Goal: Information Seeking & Learning: Learn about a topic

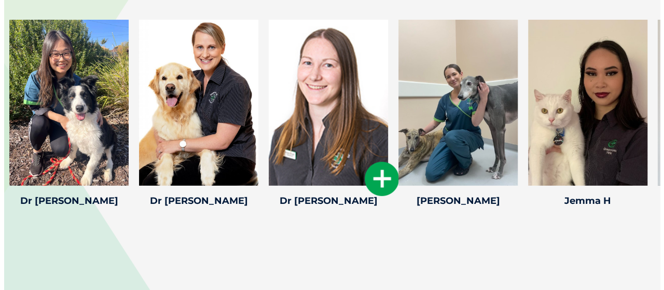
scroll to position [1505, 0]
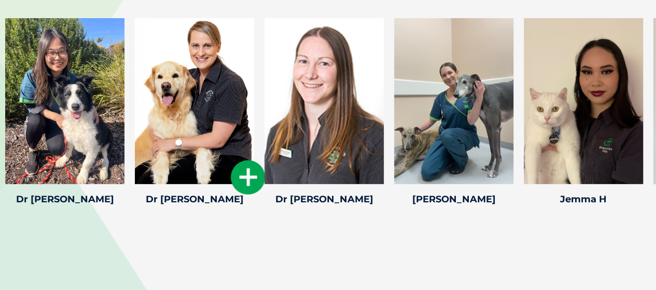
click at [252, 166] on icon at bounding box center [248, 177] width 34 height 34
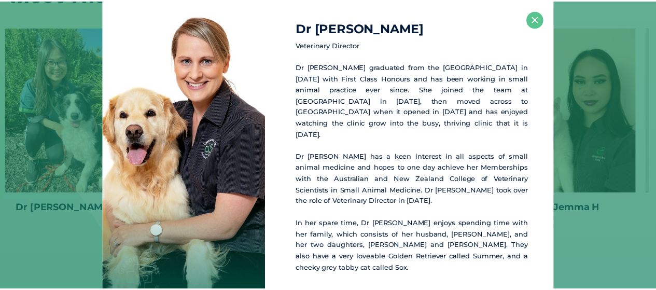
scroll to position [1495, 0]
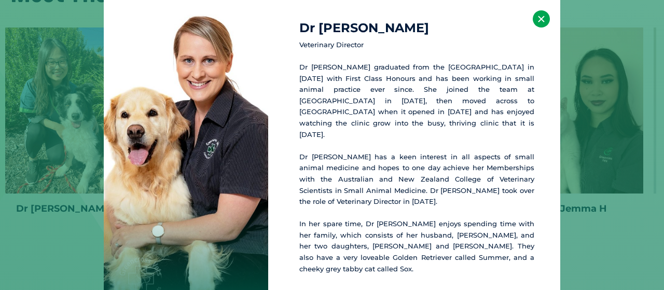
click at [546, 24] on button "×" at bounding box center [541, 18] width 17 height 17
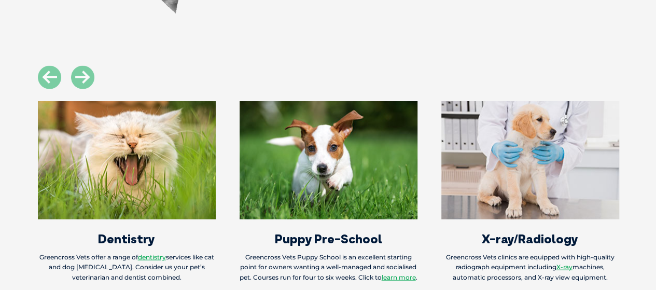
scroll to position [1132, 0]
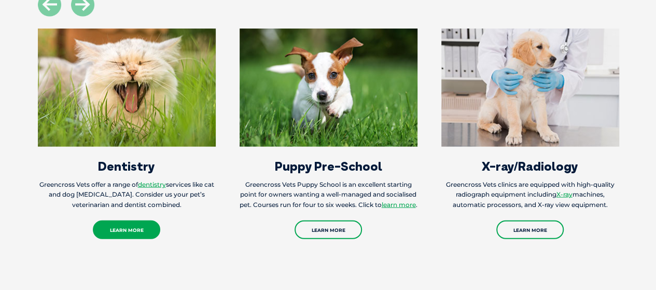
click at [138, 221] on link "Learn More" at bounding box center [126, 230] width 67 height 19
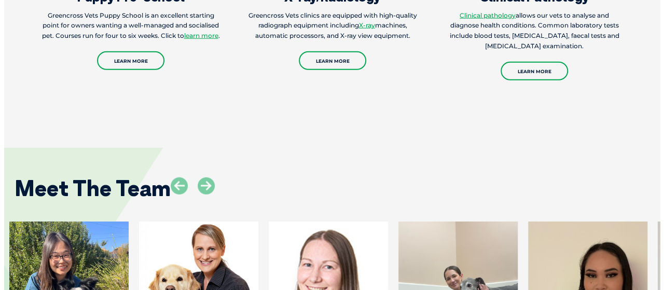
scroll to position [1444, 0]
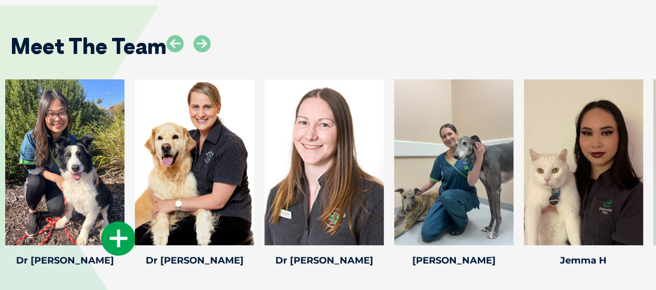
click at [117, 224] on icon at bounding box center [118, 239] width 34 height 34
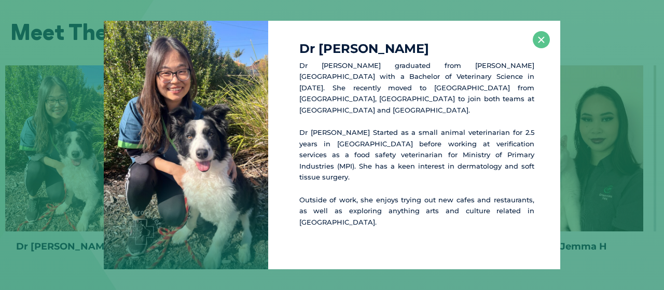
scroll to position [1458, 0]
click at [543, 48] on button "×" at bounding box center [541, 39] width 17 height 17
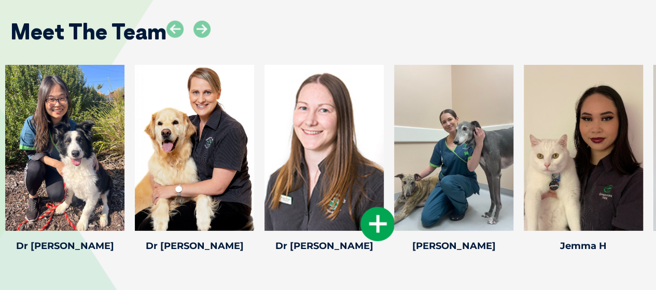
click at [318, 143] on div at bounding box center [324, 148] width 119 height 166
click at [376, 207] on icon at bounding box center [378, 224] width 34 height 34
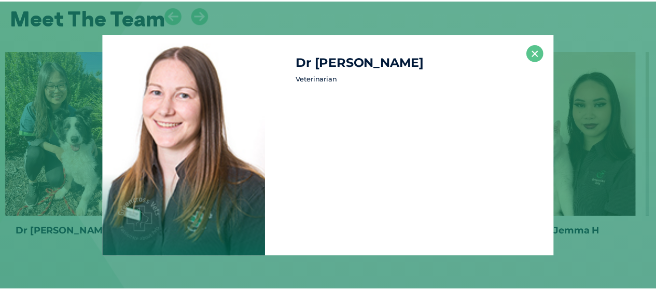
scroll to position [1473, 0]
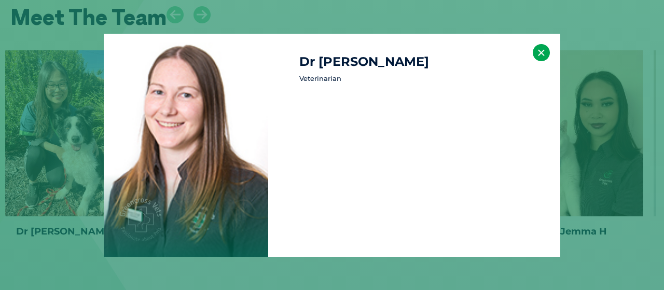
click at [537, 48] on button "×" at bounding box center [541, 52] width 17 height 17
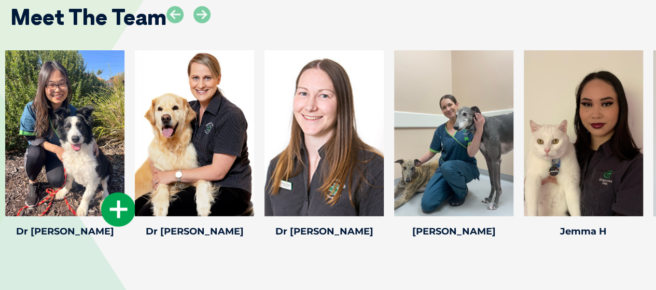
click at [122, 195] on icon at bounding box center [118, 210] width 34 height 34
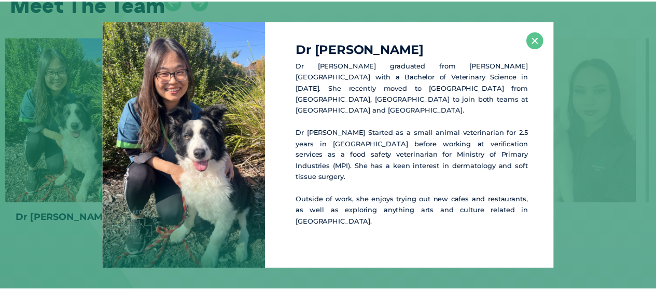
scroll to position [1487, 0]
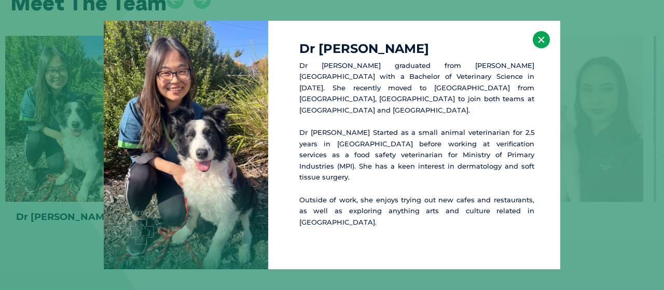
click at [540, 48] on button "×" at bounding box center [541, 39] width 17 height 17
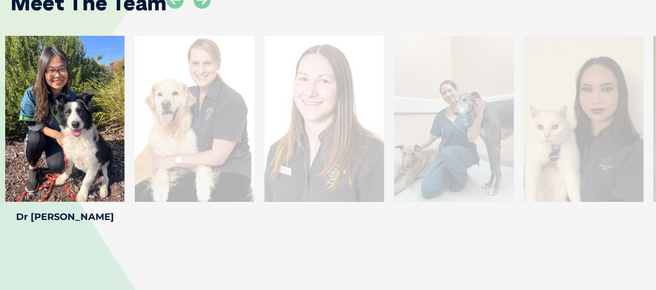
click at [189, 244] on div "Meet The Team Jemma H Jemma H Trainee Veterinary Nurse Jemma joined the clinic …" at bounding box center [328, 99] width 656 height 337
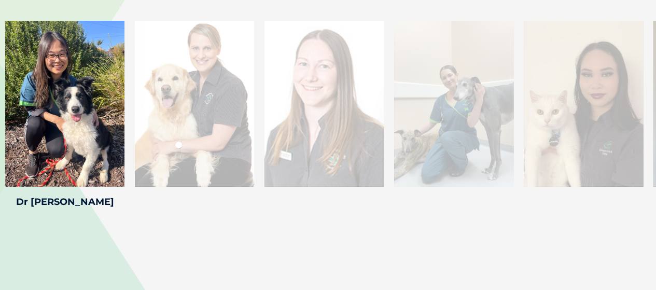
scroll to position [1435, 0]
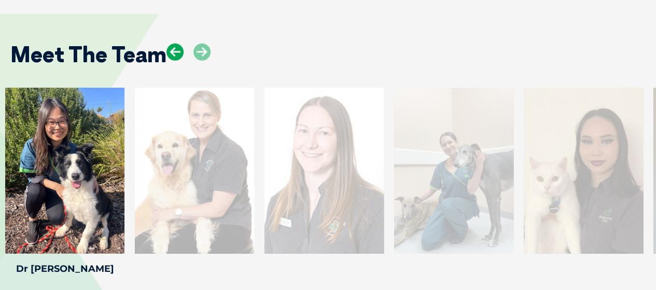
click at [174, 44] on icon at bounding box center [175, 52] width 17 height 17
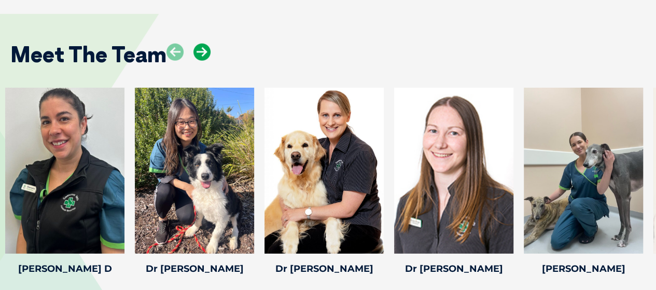
click at [201, 44] on icon at bounding box center [202, 52] width 17 height 17
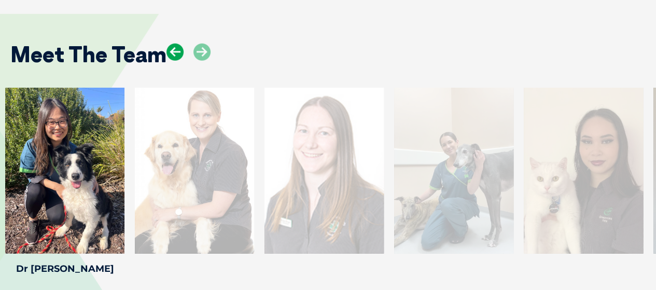
click at [175, 44] on icon at bounding box center [175, 52] width 17 height 17
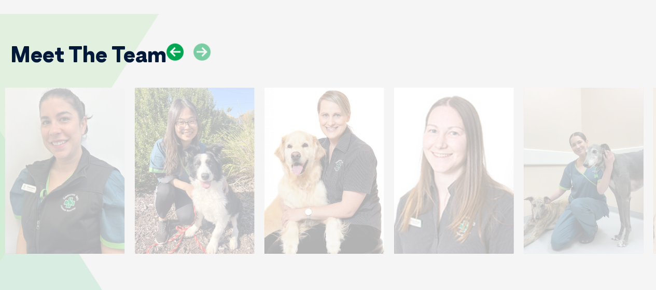
click at [175, 44] on icon at bounding box center [175, 52] width 17 height 17
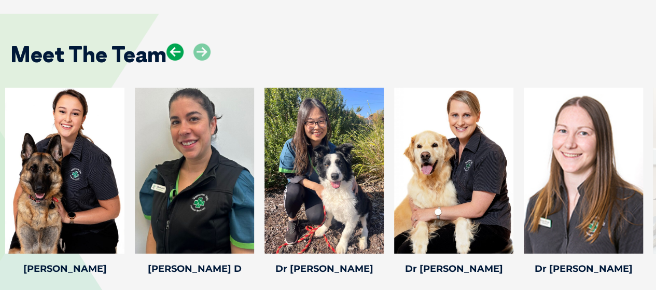
click at [175, 44] on icon at bounding box center [175, 52] width 17 height 17
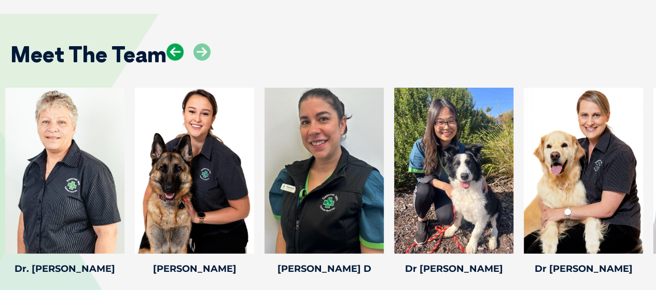
click at [175, 44] on icon at bounding box center [175, 52] width 17 height 17
click at [174, 44] on icon at bounding box center [175, 52] width 17 height 17
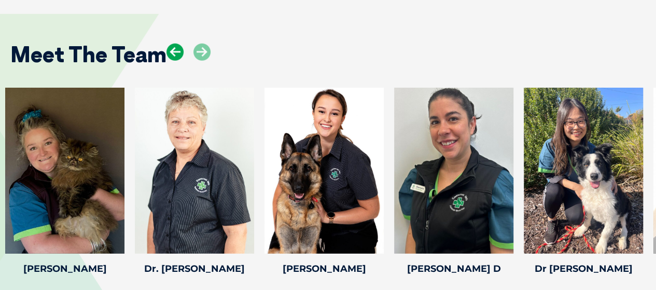
click at [174, 44] on icon at bounding box center [175, 52] width 17 height 17
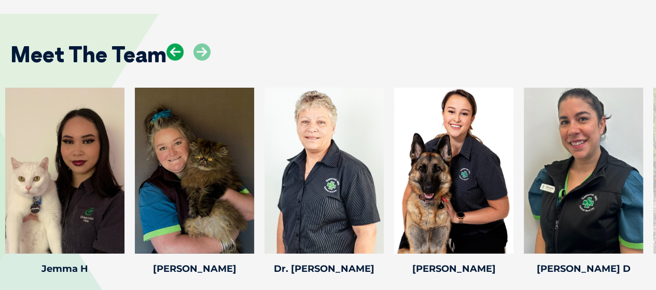
click at [174, 44] on icon at bounding box center [175, 52] width 17 height 17
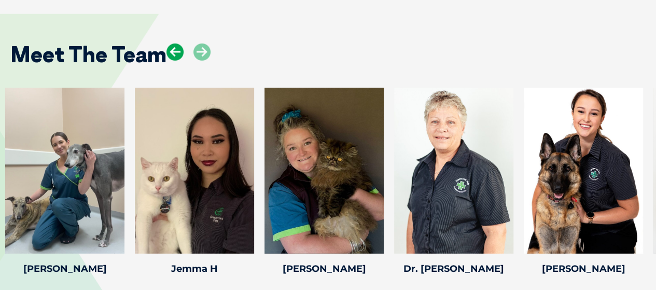
click at [174, 44] on icon at bounding box center [175, 52] width 17 height 17
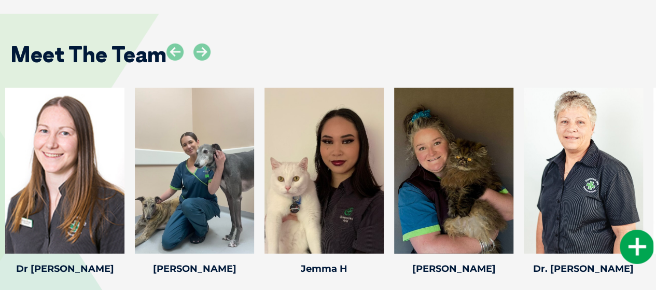
click at [637, 238] on icon at bounding box center [637, 247] width 34 height 34
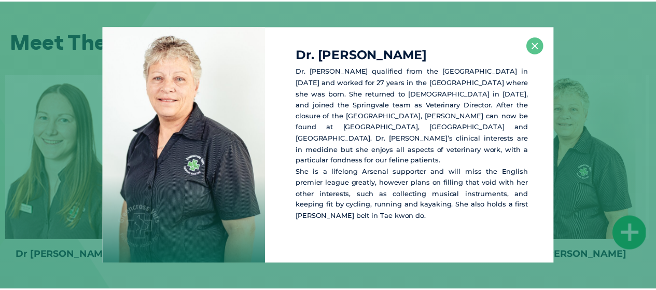
scroll to position [1450, 0]
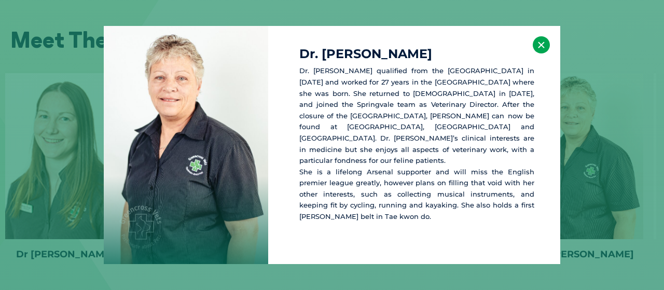
click at [544, 52] on button "×" at bounding box center [541, 44] width 17 height 17
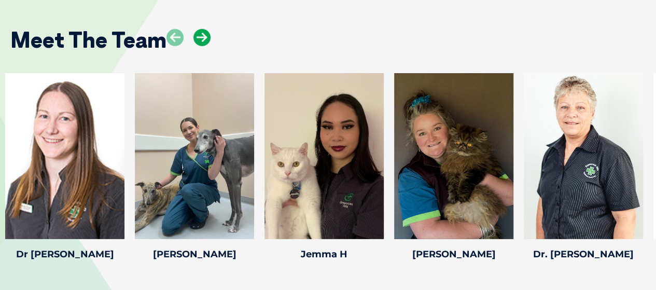
click at [203, 29] on icon at bounding box center [202, 37] width 17 height 17
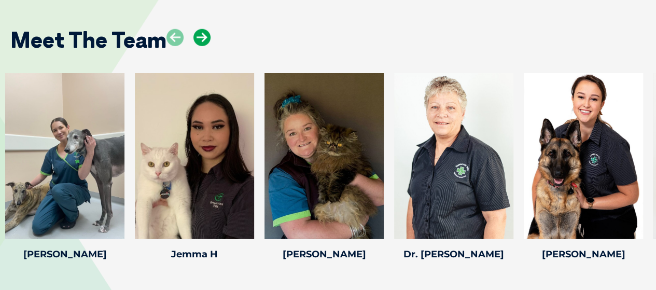
click at [203, 29] on icon at bounding box center [202, 37] width 17 height 17
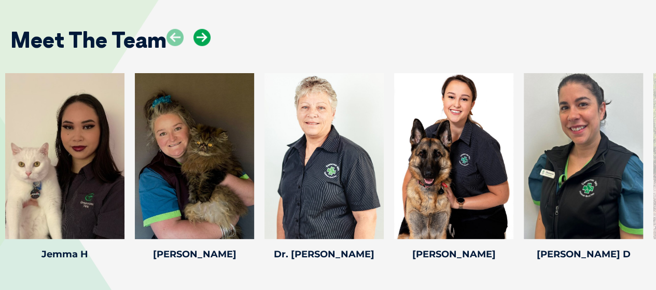
click at [203, 29] on icon at bounding box center [202, 37] width 17 height 17
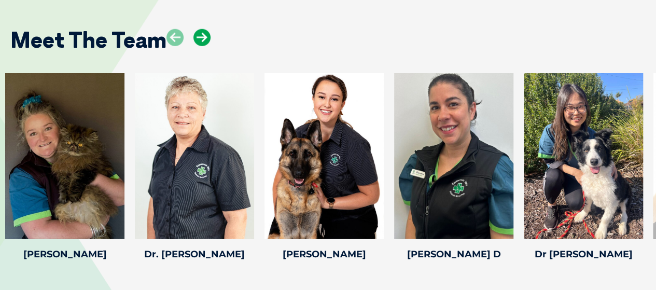
click at [203, 29] on icon at bounding box center [202, 37] width 17 height 17
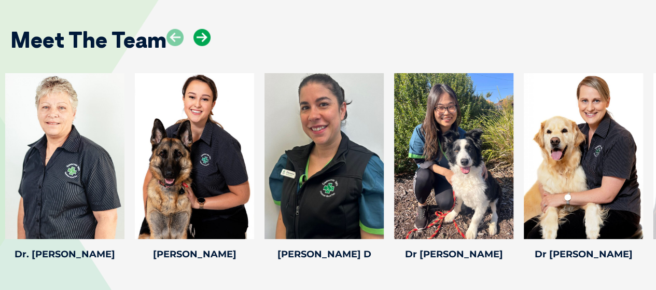
click at [203, 29] on icon at bounding box center [202, 37] width 17 height 17
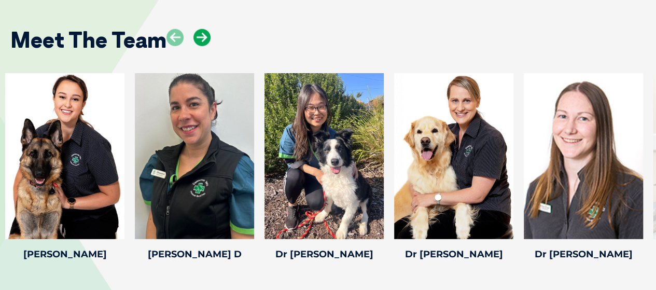
click at [203, 29] on icon at bounding box center [202, 37] width 17 height 17
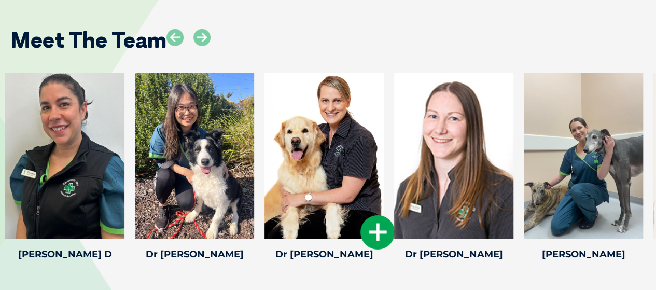
click at [370, 218] on icon at bounding box center [378, 232] width 34 height 34
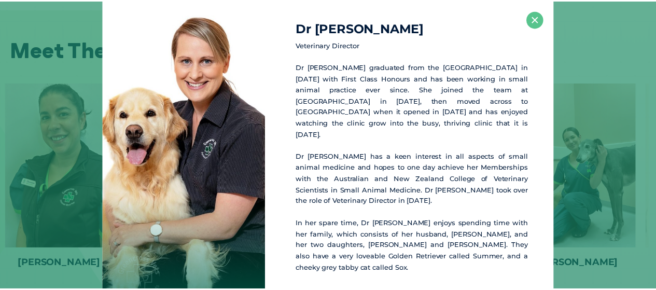
scroll to position [1440, 0]
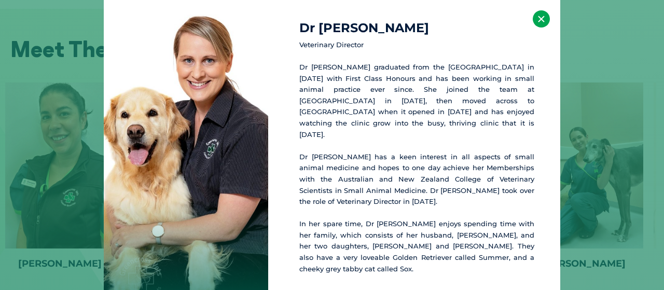
click at [543, 26] on button "×" at bounding box center [541, 18] width 17 height 17
